Goal: Communication & Community: Answer question/provide support

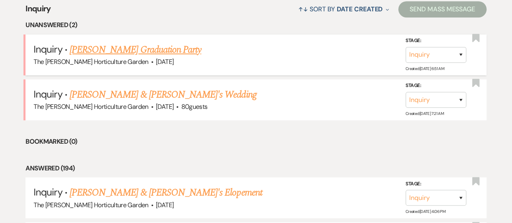
scroll to position [327, 0]
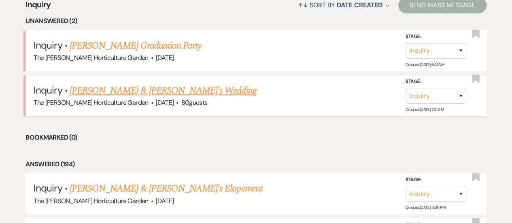
click at [149, 90] on link "[PERSON_NAME] & [PERSON_NAME]'s Wedding" at bounding box center [163, 90] width 187 height 15
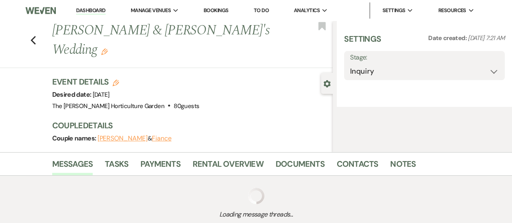
select select "5"
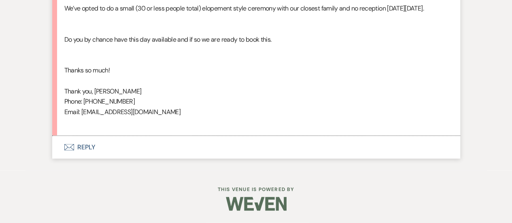
scroll to position [849, 0]
click at [92, 146] on button "Envelope Reply" at bounding box center [256, 147] width 408 height 23
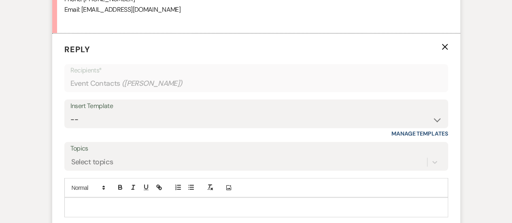
scroll to position [957, 0]
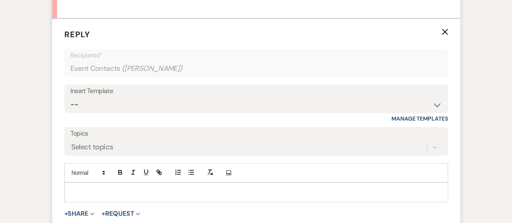
click at [99, 197] on p at bounding box center [256, 192] width 370 height 9
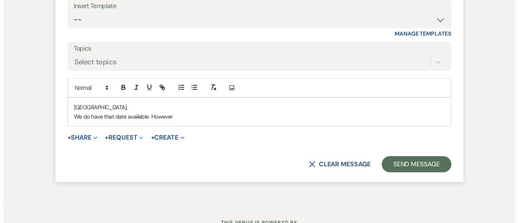
scroll to position [1031, 0]
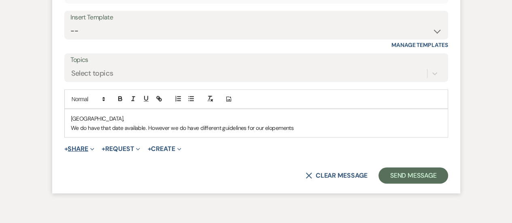
click at [89, 152] on button "+ Share Expand" at bounding box center [79, 149] width 30 height 6
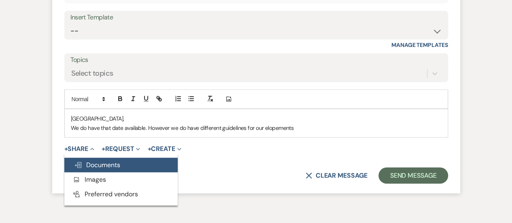
click at [116, 169] on span "Doc Upload Documents" at bounding box center [97, 165] width 46 height 8
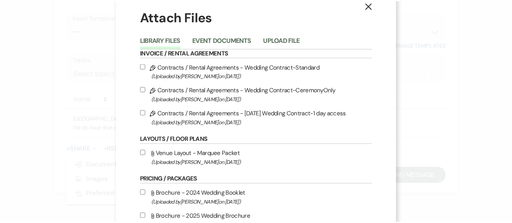
scroll to position [14, 0]
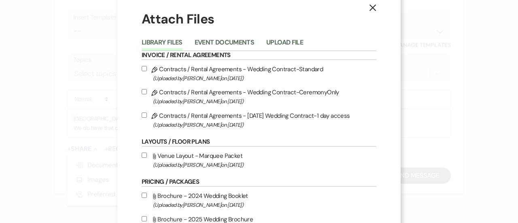
click at [372, 4] on icon "X" at bounding box center [372, 7] width 7 height 7
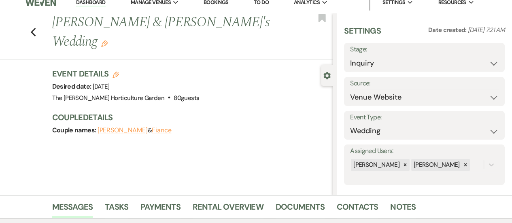
scroll to position [0, 0]
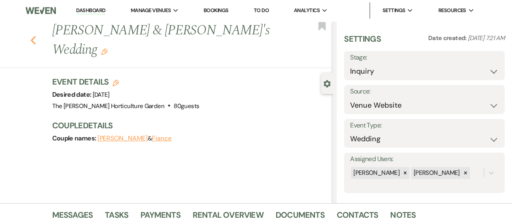
click at [36, 36] on icon "Previous" at bounding box center [33, 41] width 6 height 10
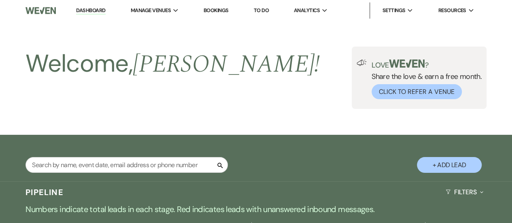
scroll to position [327, 0]
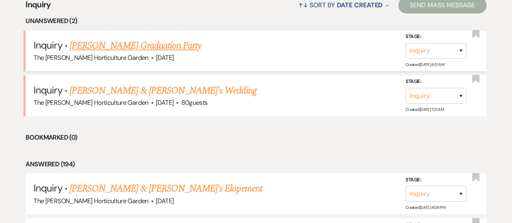
click at [123, 38] on link "[PERSON_NAME] Graduation Party" at bounding box center [135, 45] width 131 height 15
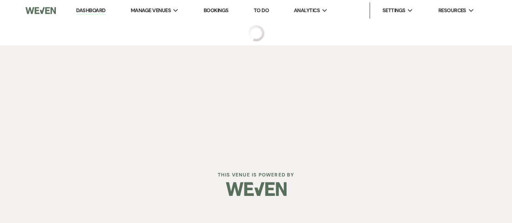
select select "5"
select select "19"
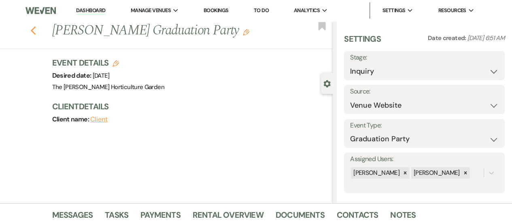
click at [36, 32] on use "button" at bounding box center [32, 30] width 5 height 9
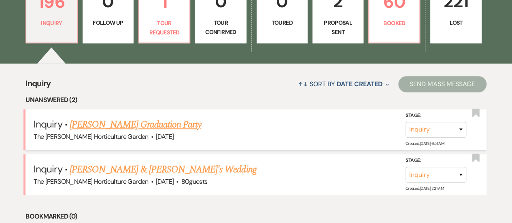
scroll to position [246, 0]
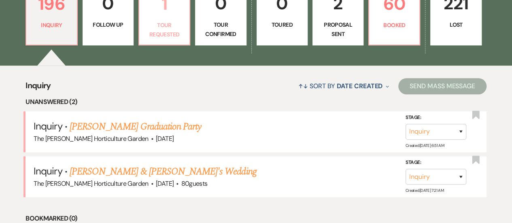
click at [163, 7] on p "1" at bounding box center [164, 3] width 40 height 27
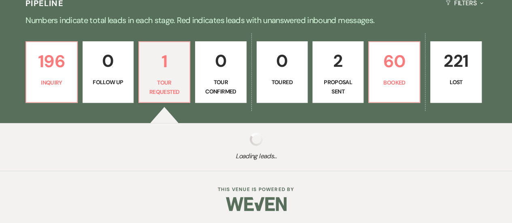
select select "2"
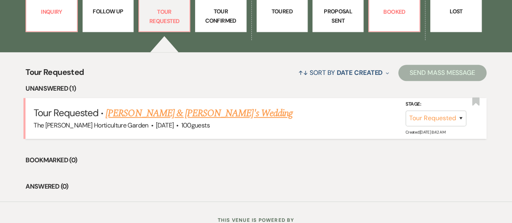
scroll to position [263, 0]
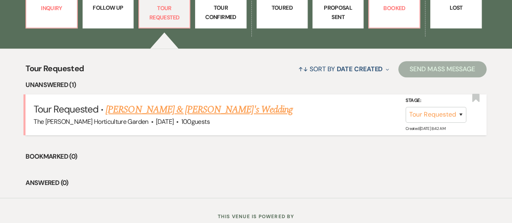
click at [187, 106] on link "[PERSON_NAME] & [PERSON_NAME]'s Wedding" at bounding box center [199, 109] width 187 height 15
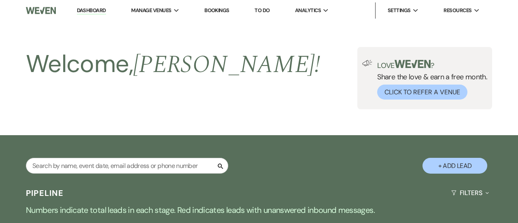
select select "2"
select select "5"
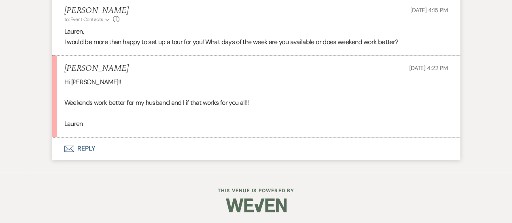
scroll to position [473, 0]
click at [87, 144] on button "Envelope Reply" at bounding box center [256, 148] width 408 height 23
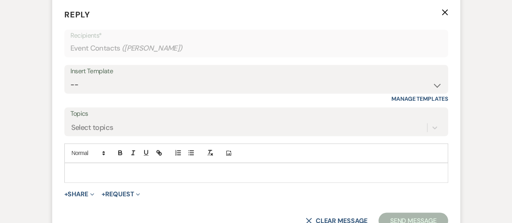
scroll to position [617, 0]
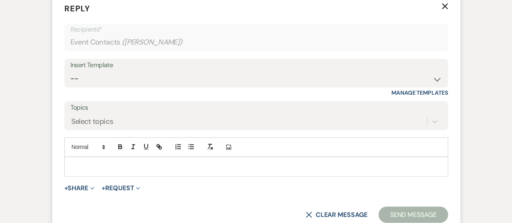
click at [96, 155] on div "Add Photo" at bounding box center [255, 146] width 383 height 19
click at [98, 165] on p at bounding box center [256, 166] width 370 height 9
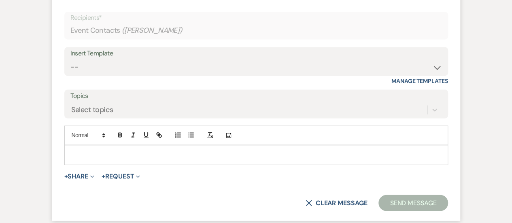
scroll to position [629, 0]
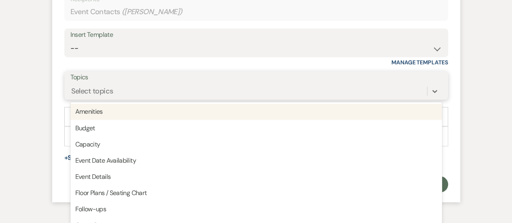
click at [131, 99] on div "option Amenities focused, 1 of 20. 20 results available. Use Up and Down to cho…" at bounding box center [255, 90] width 371 height 15
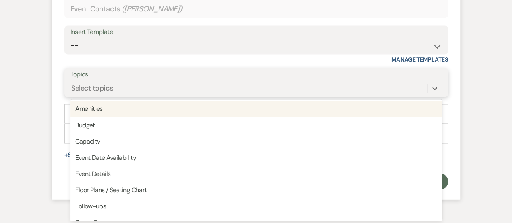
scroll to position [651, 0]
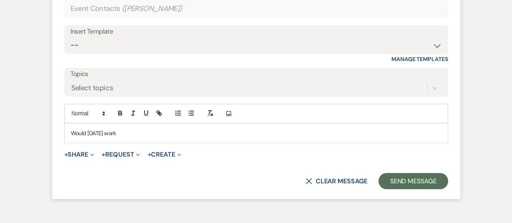
click at [135, 133] on p "Would [DATE] work" at bounding box center [256, 132] width 370 height 9
click at [100, 131] on p "Would [DATE] work for a Tour for you?" at bounding box center [256, 132] width 370 height 9
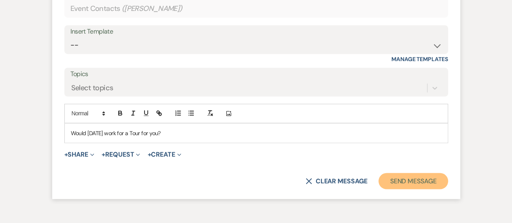
click at [419, 183] on button "Send Message" at bounding box center [412, 181] width 69 height 16
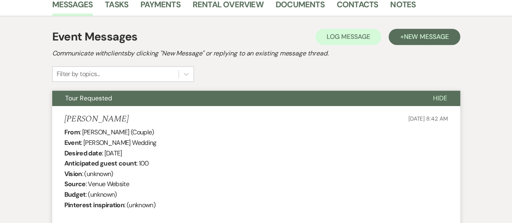
scroll to position [0, 0]
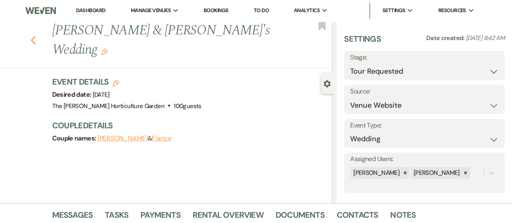
click at [33, 36] on icon "Previous" at bounding box center [33, 41] width 6 height 10
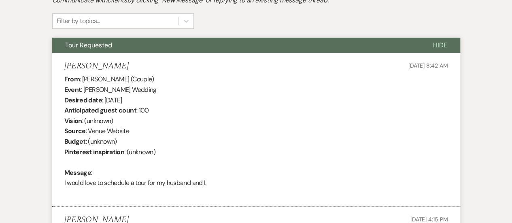
select select "2"
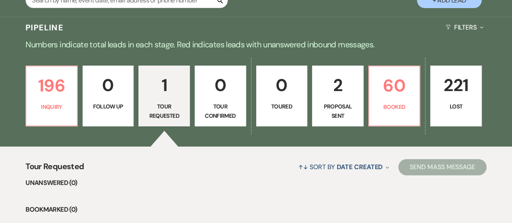
scroll to position [164, 0]
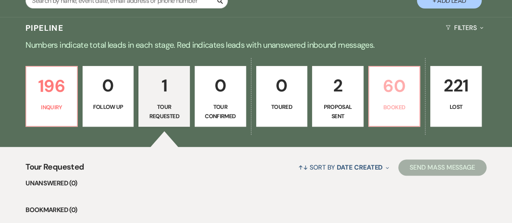
click at [408, 100] on link "60 Booked" at bounding box center [394, 96] width 52 height 61
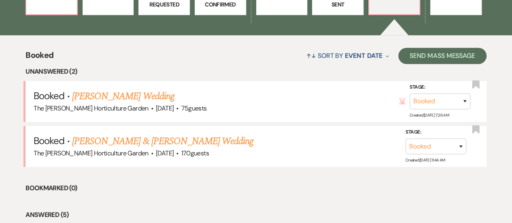
scroll to position [293, 0]
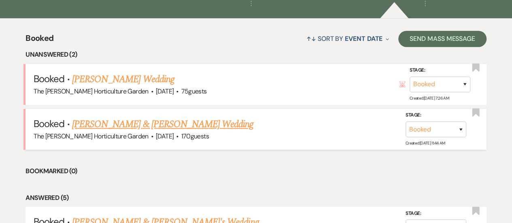
click at [171, 118] on link "[PERSON_NAME] & [PERSON_NAME] Wedding" at bounding box center [162, 124] width 181 height 15
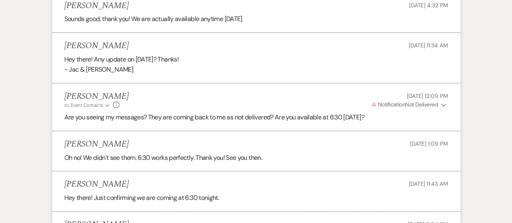
scroll to position [1542, 0]
